Goal: Task Accomplishment & Management: Use online tool/utility

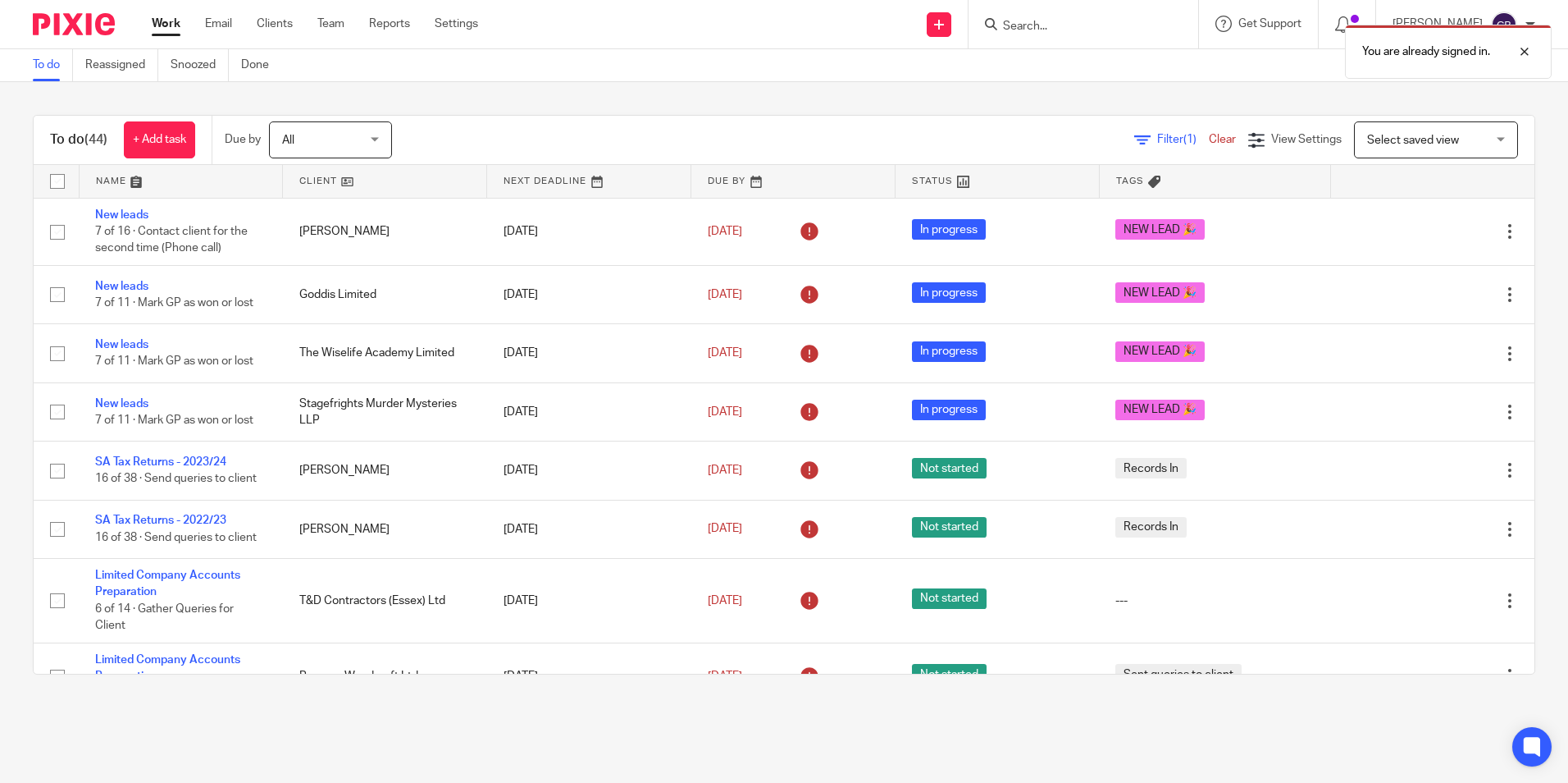
click at [1043, 23] on div "You are already signed in." at bounding box center [1167, 48] width 768 height 63
click at [1125, 149] on div "Filter (1) Clear View Settings View Settings (1) Filters Clear Save Manage save…" at bounding box center [977, 139] width 1114 height 37
click at [1134, 142] on icon at bounding box center [1142, 140] width 17 height 17
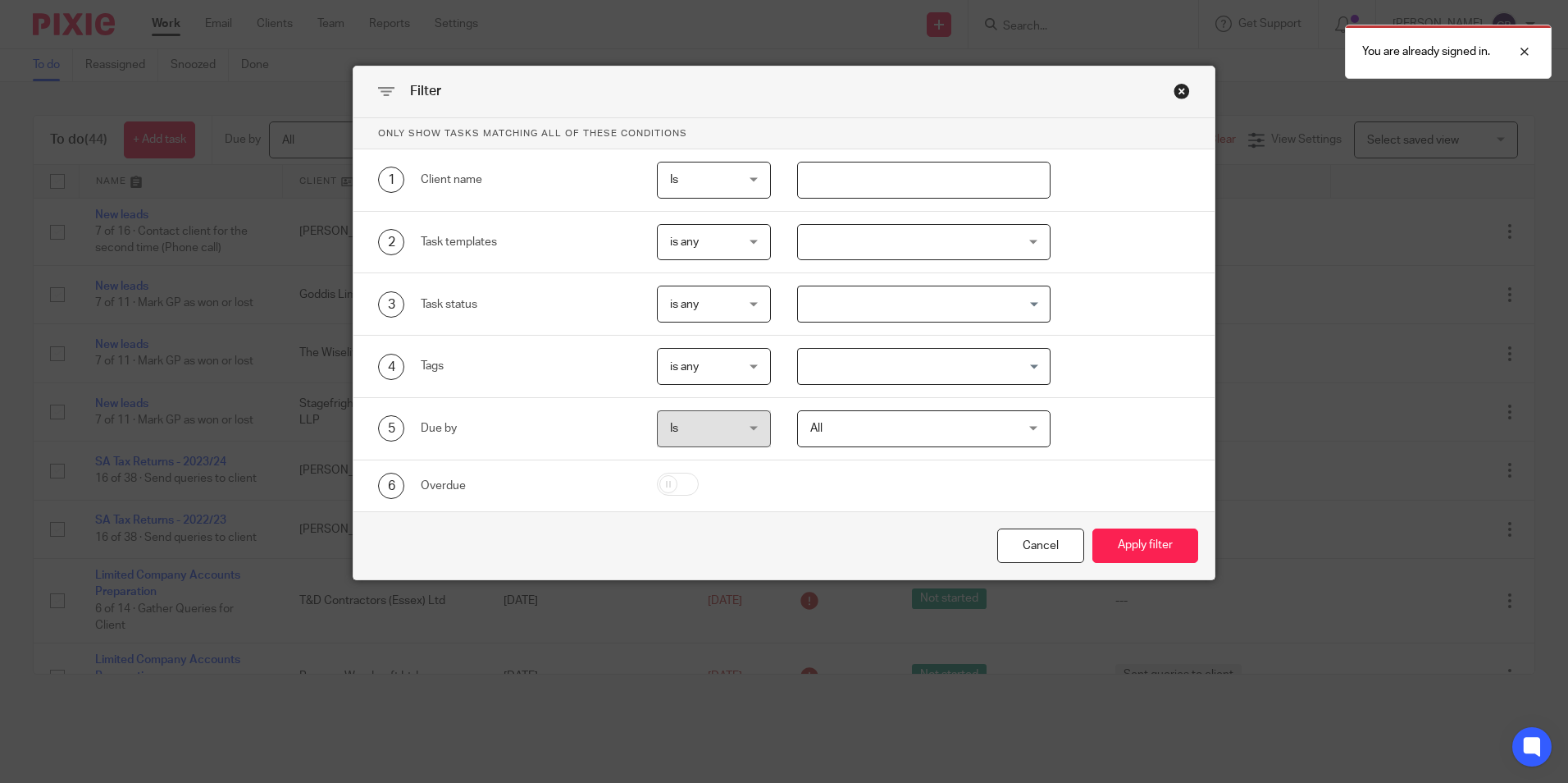
click at [911, 194] on input "text" at bounding box center [924, 180] width 254 height 37
type input "agnes"
click at [1092, 528] on button "Apply filter" at bounding box center [1145, 546] width 106 height 35
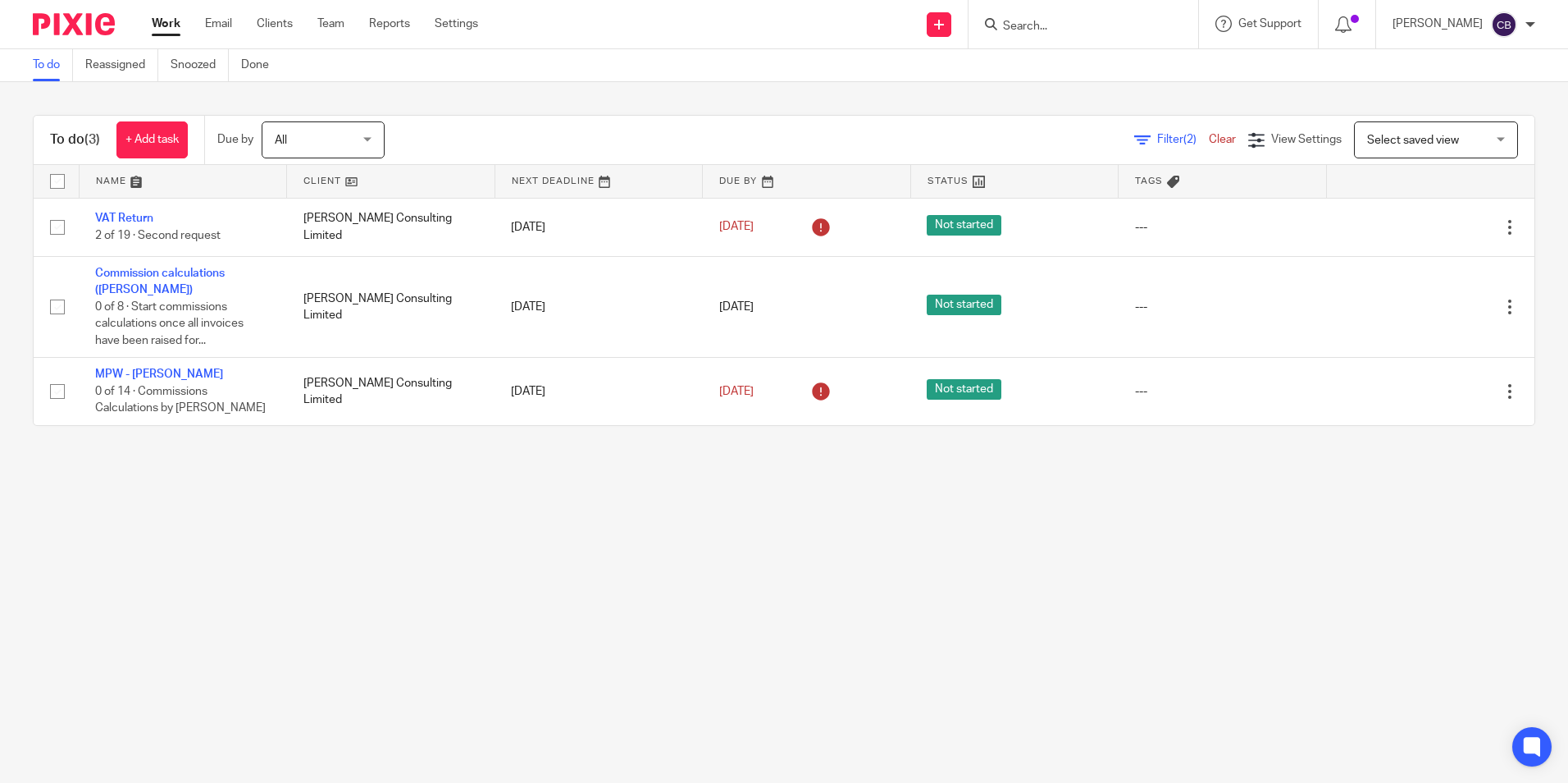
click at [400, 531] on main "To do Reassigned Snoozed Done To do (3) + Add task Due by All All Today Tomorro…" at bounding box center [784, 392] width 1568 height 783
click at [343, 525] on main "To do Reassigned Snoozed Done To do (3) + Add task Due by All All Today Tomorro…" at bounding box center [784, 392] width 1568 height 783
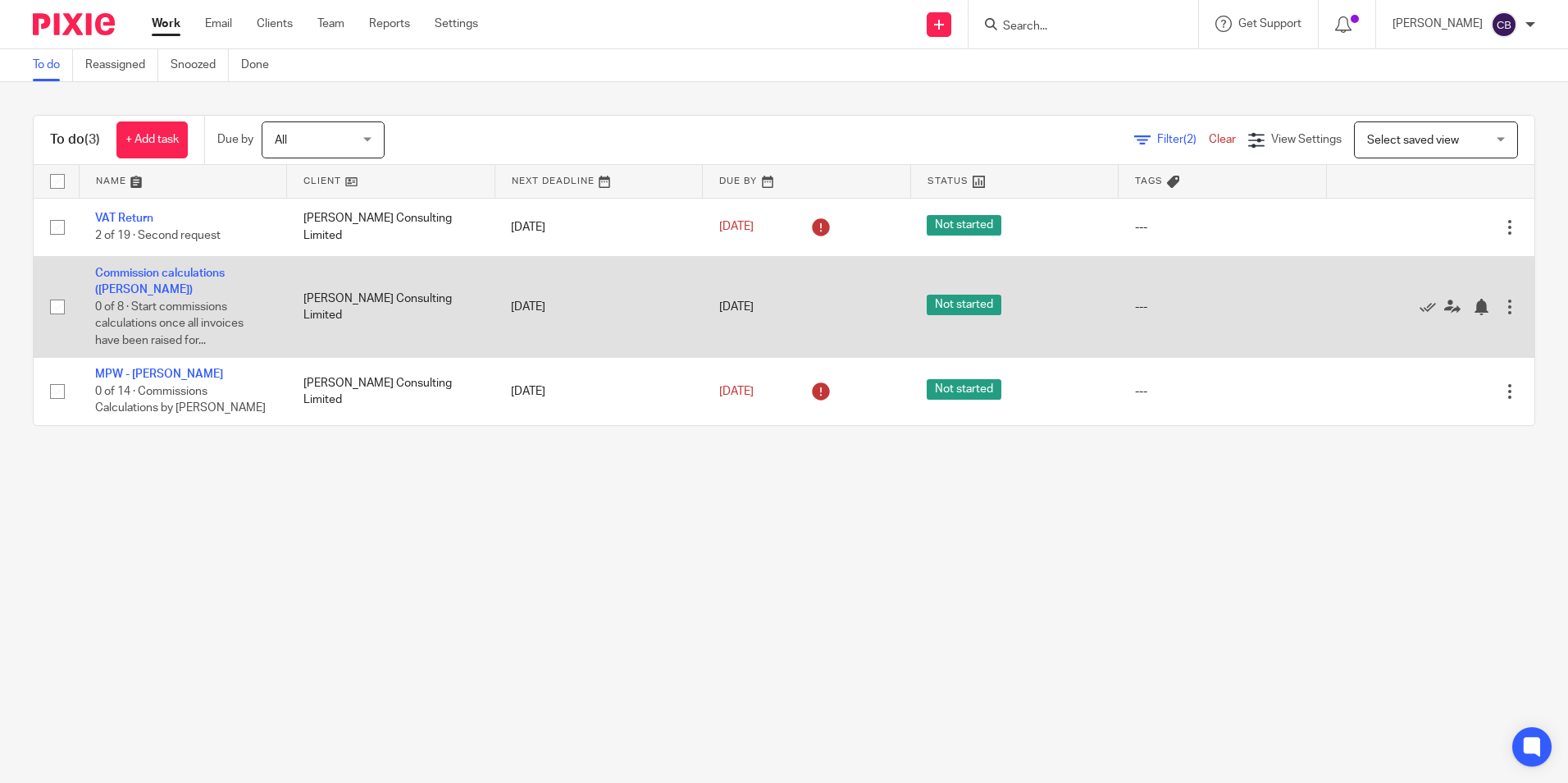
click at [176, 282] on td "Commission calculations (Agnes Cole) 0 of 8 · Start commissions calculations on…" at bounding box center [183, 306] width 209 height 101
click at [175, 277] on link "Commission calculations ([PERSON_NAME])" at bounding box center [159, 280] width 129 height 28
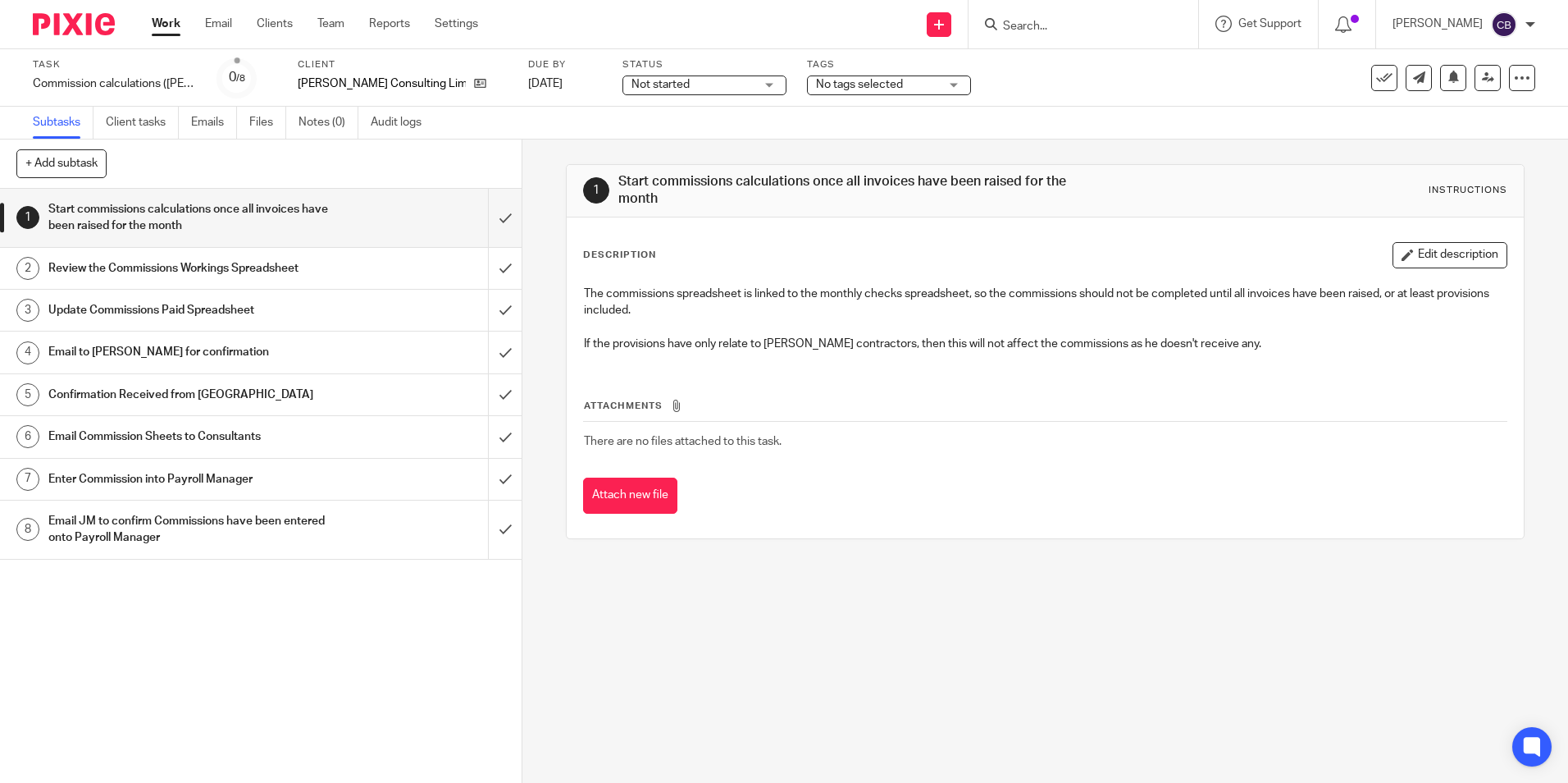
click at [177, 296] on link "3 Update Commissions Paid Spreadsheet" at bounding box center [244, 310] width 488 height 41
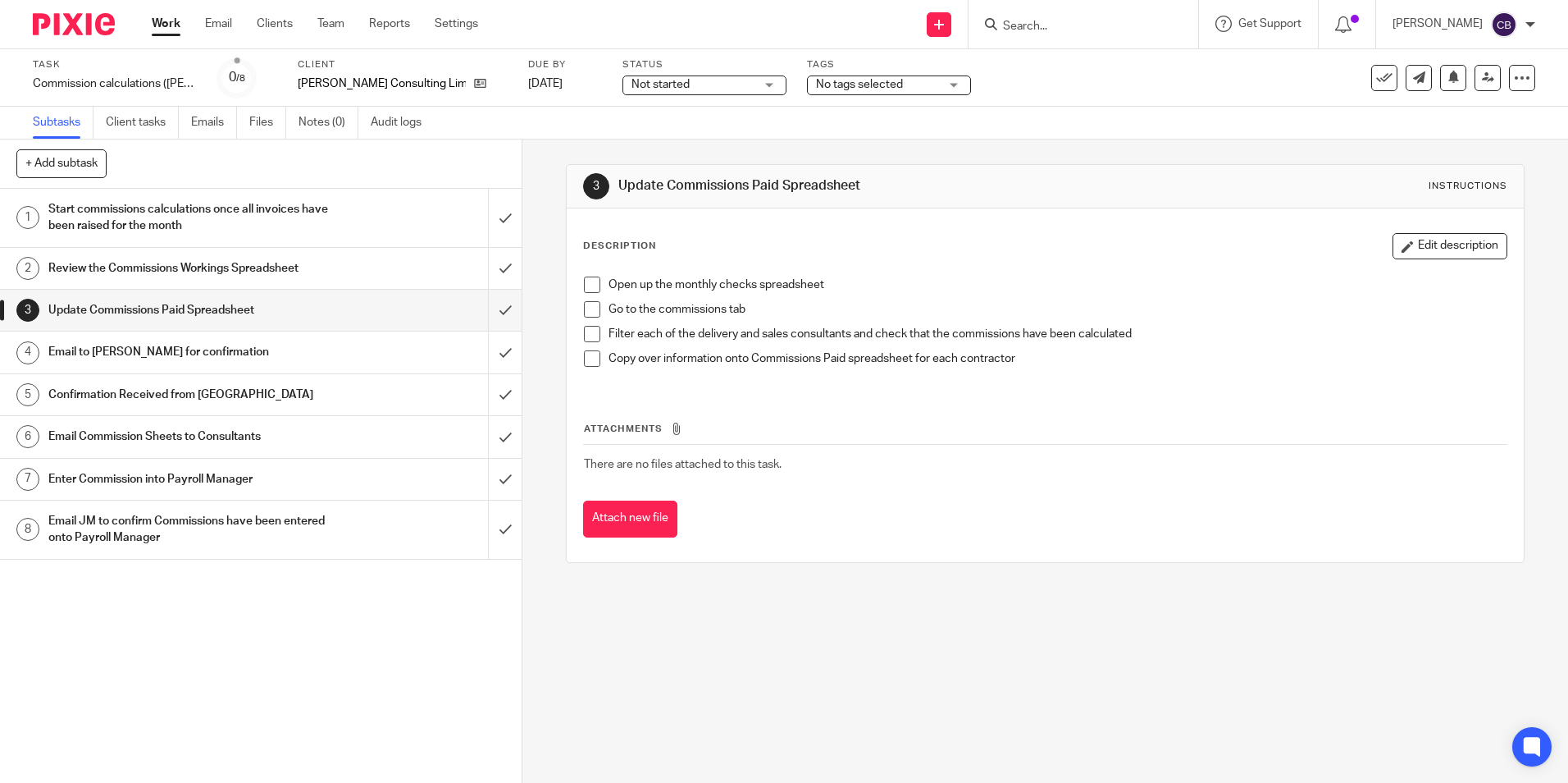
click at [214, 276] on h1 "Review the Commissions Workings Spreadsheet" at bounding box center [189, 268] width 282 height 24
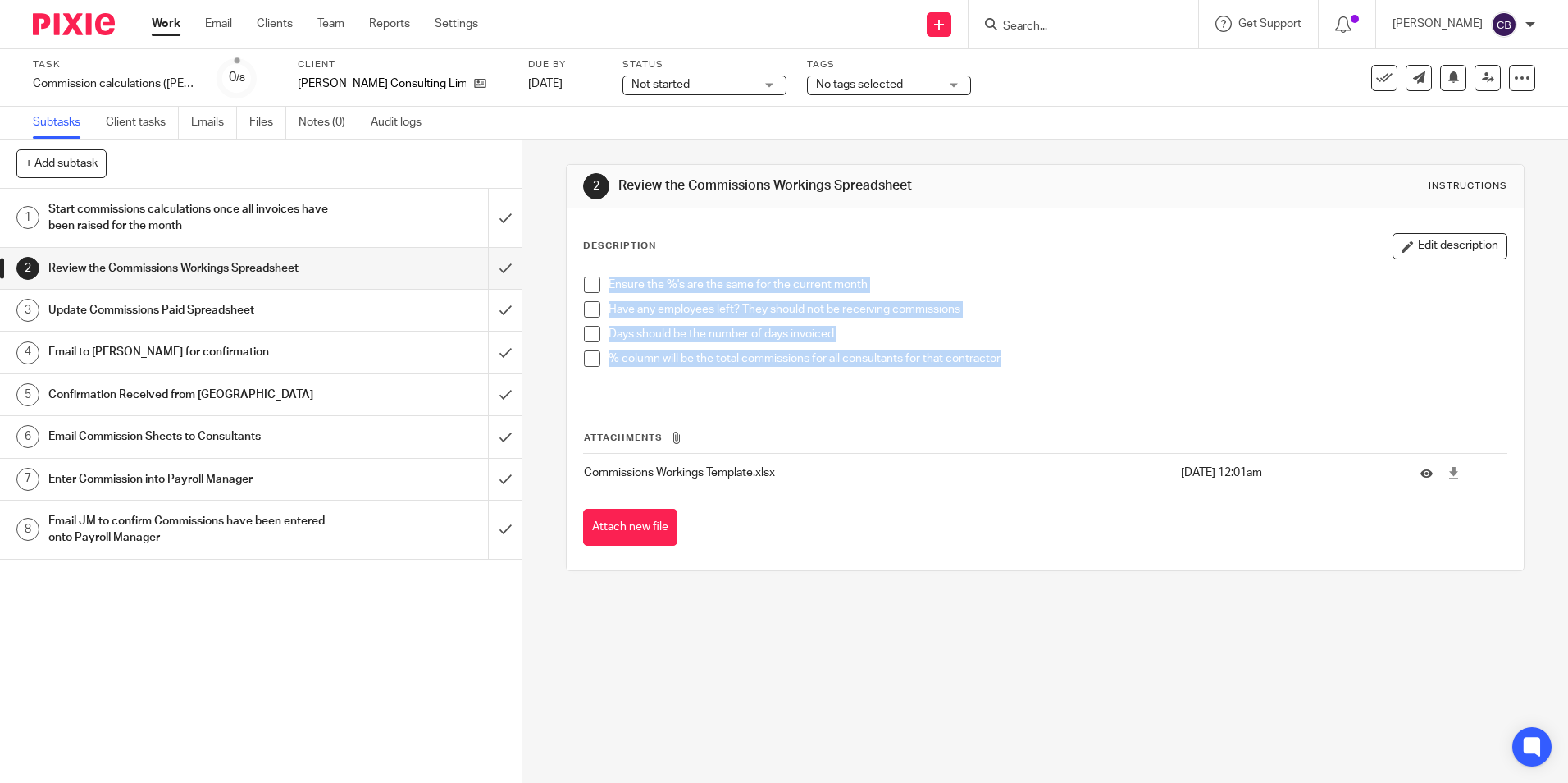
drag, startPoint x: 1006, startPoint y: 361, endPoint x: 553, endPoint y: 281, distance: 460.0
click at [553, 281] on div "2 Review the Commissions Workings Spreadsheet Instructions Description Edit des…" at bounding box center [1045, 461] width 1046 height 643
copy ul "Ensure the %'s are the same for the current month Have any employees left? They…"
click at [285, 305] on h1 "Update Commissions Paid Spreadsheet" at bounding box center [189, 310] width 282 height 24
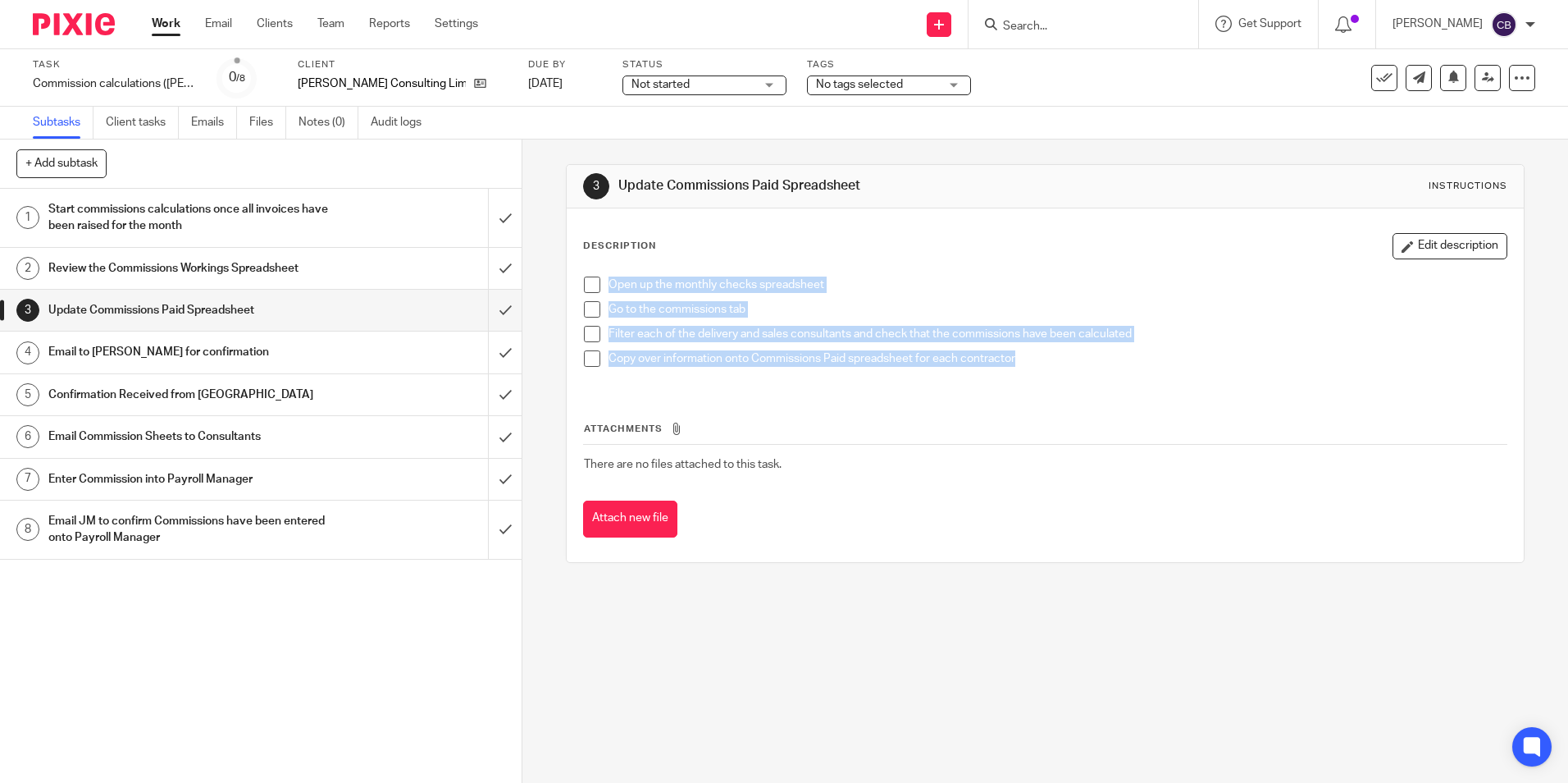
drag, startPoint x: 1021, startPoint y: 364, endPoint x: 552, endPoint y: 278, distance: 476.8
click at [552, 278] on div "3 Update Commissions Paid Spreadsheet Instructions Description Edit description…" at bounding box center [1045, 461] width 1046 height 643
copy ul "Open up the monthly checks spreadsheet Go to the commissions tab Filter each of…"
click at [245, 350] on h1 "Email to [PERSON_NAME] for confirmation" at bounding box center [189, 351] width 282 height 24
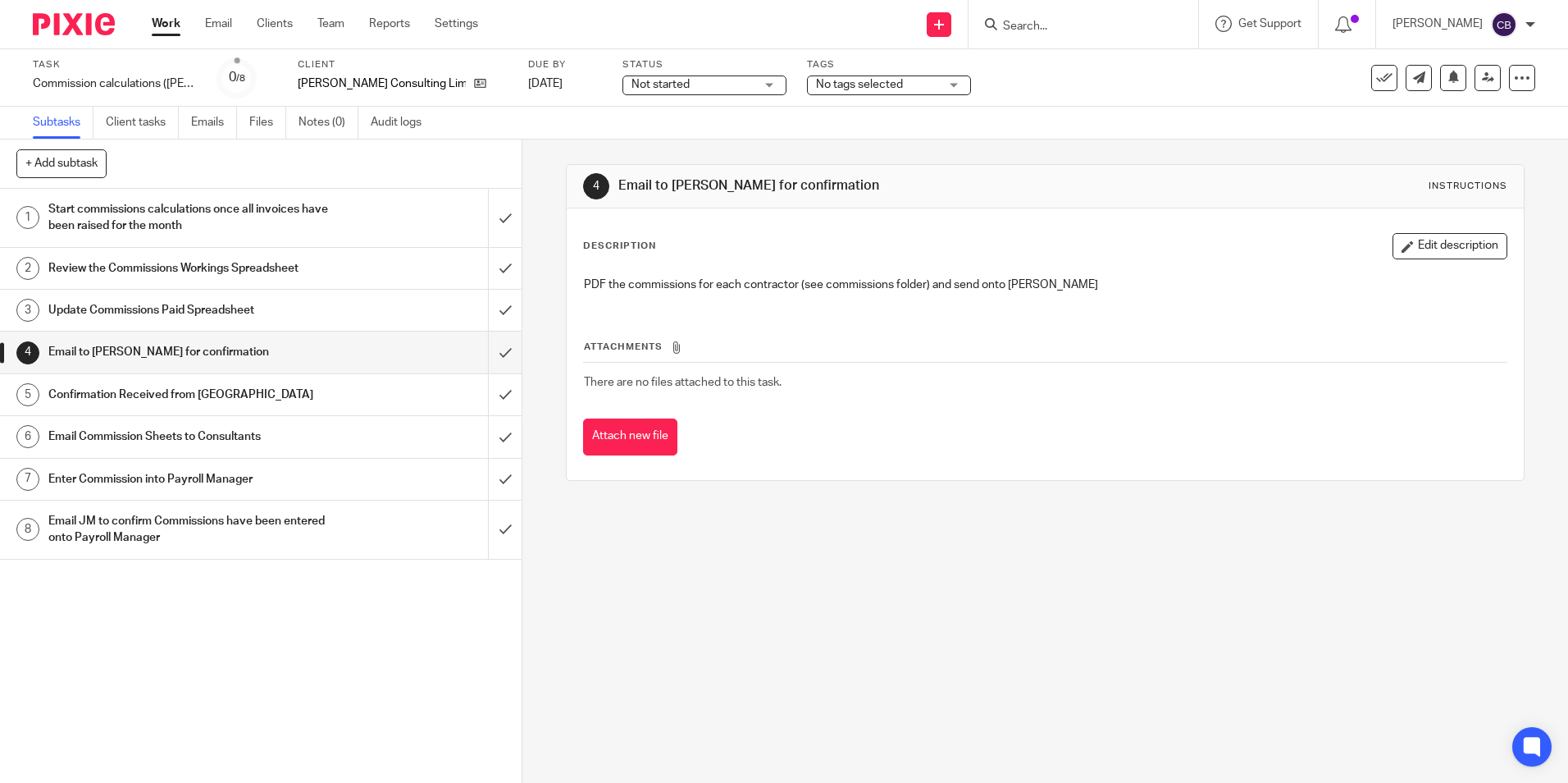
click at [129, 399] on h1 "Confirmation Received from [GEOGRAPHIC_DATA]" at bounding box center [189, 394] width 282 height 24
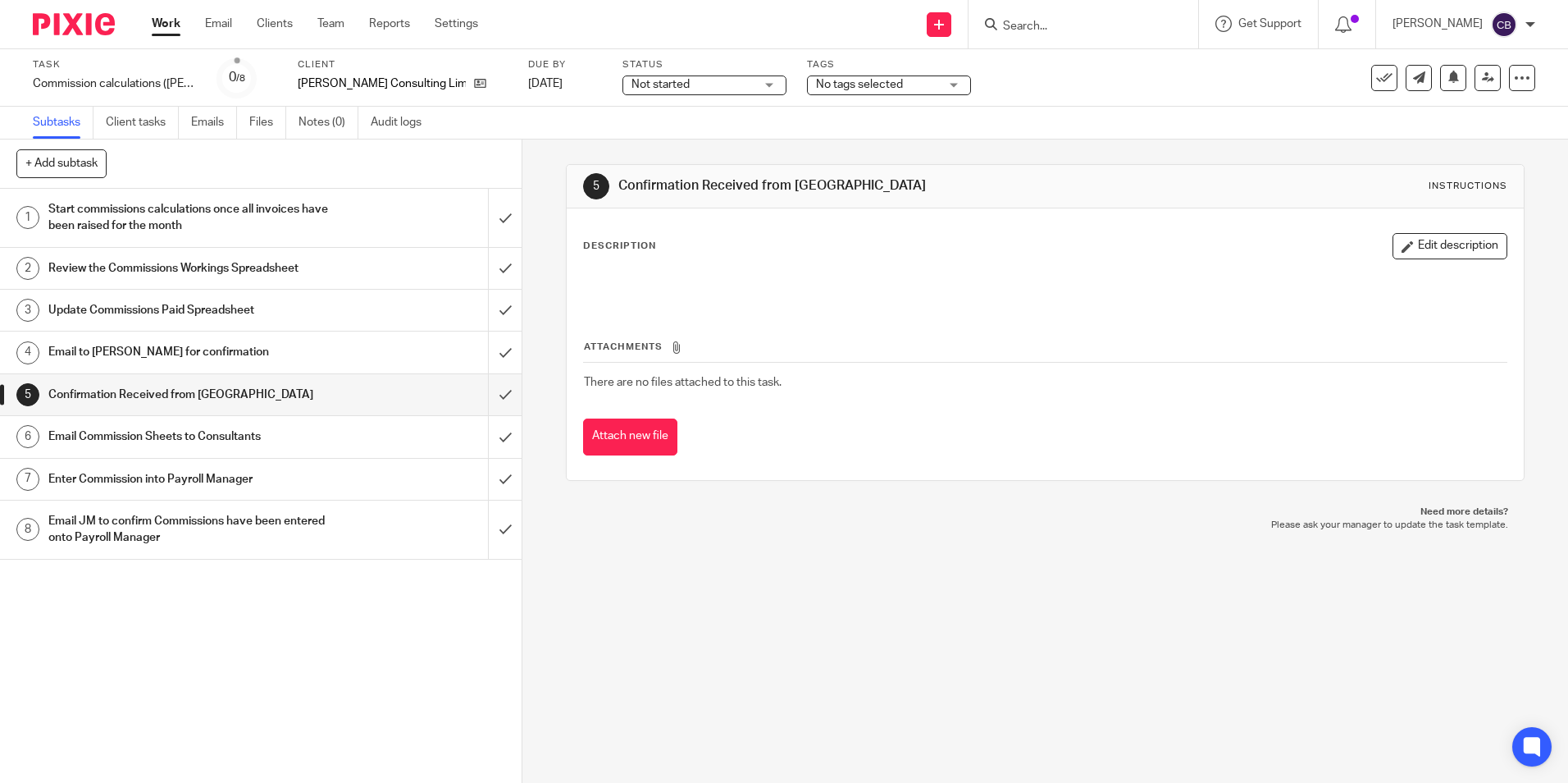
click at [250, 442] on h1 "Email Commission Sheets to Consultants" at bounding box center [189, 436] width 282 height 24
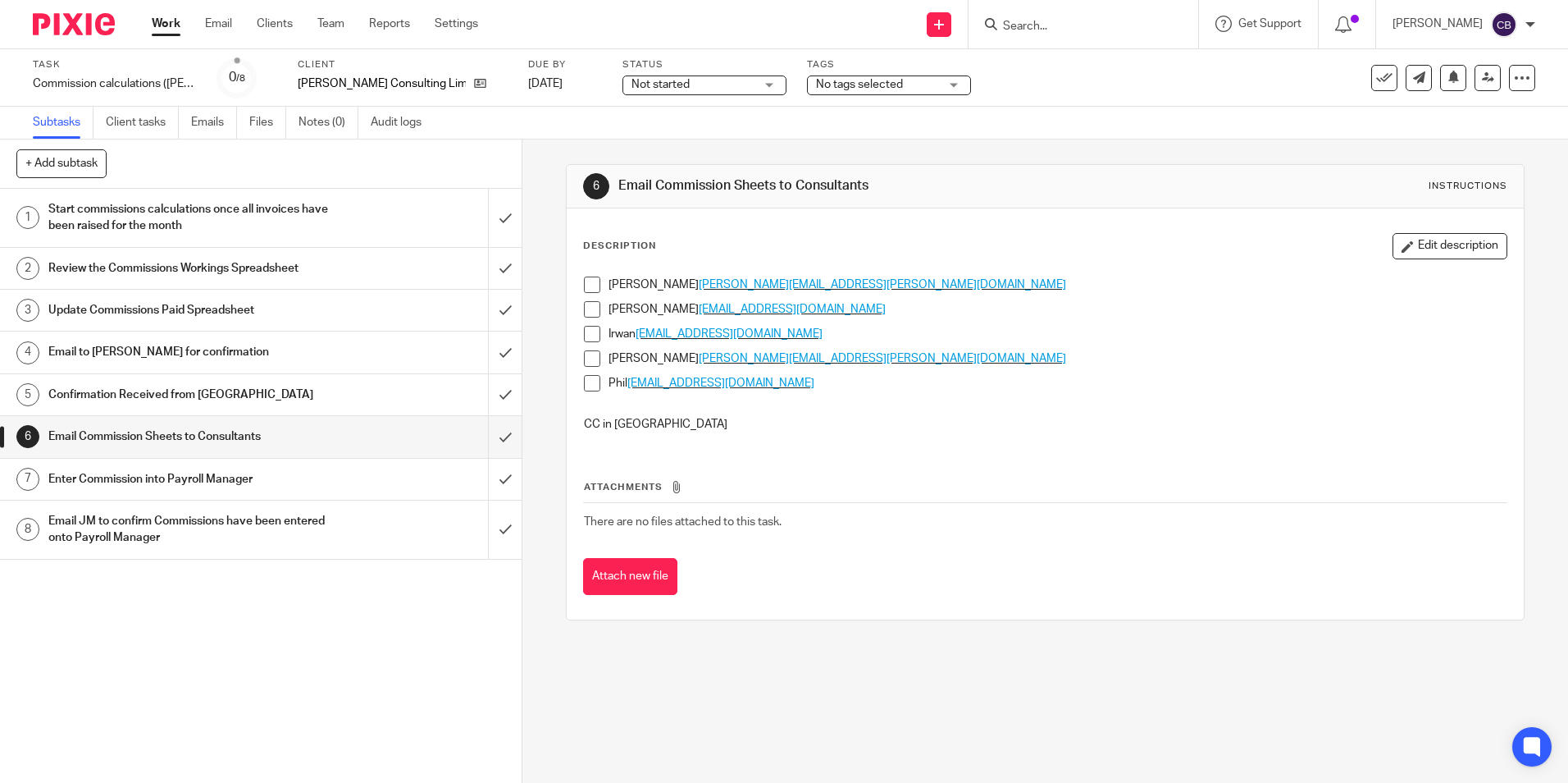
click at [789, 394] on div "Phil [EMAIL_ADDRESS][DOMAIN_NAME]" at bounding box center [1056, 386] width 897 height 24
drag, startPoint x: 793, startPoint y: 362, endPoint x: 577, endPoint y: 271, distance: 234.4
click at [577, 271] on div "Quinton [EMAIL_ADDRESS][PERSON_NAME][DOMAIN_NAME] [PERSON_NAME] [PERSON_NAME][E…" at bounding box center [1045, 356] width 938 height 177
copy ul "Quinton [EMAIL_ADDRESS][PERSON_NAME][DOMAIN_NAME] [PERSON_NAME] [PERSON_NAME][E…"
